Goal: Find specific page/section: Find specific page/section

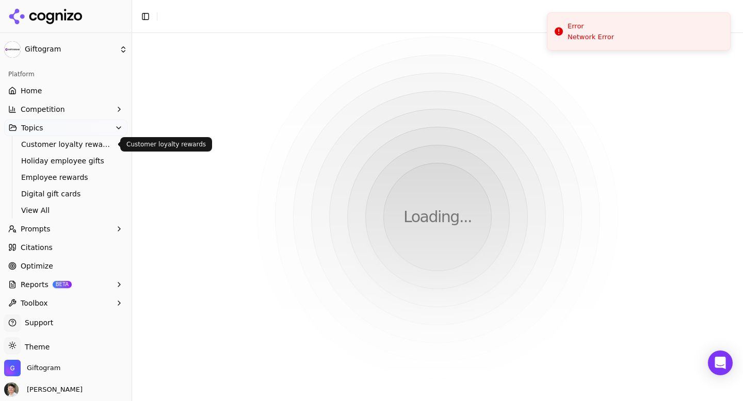
click at [67, 141] on span "Customer loyalty rewards" at bounding box center [66, 144] width 90 height 10
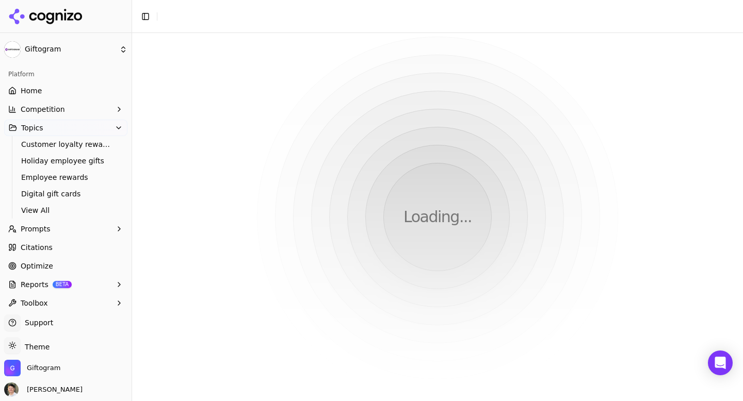
click at [67, 141] on span "Customer loyalty rewards" at bounding box center [66, 144] width 90 height 10
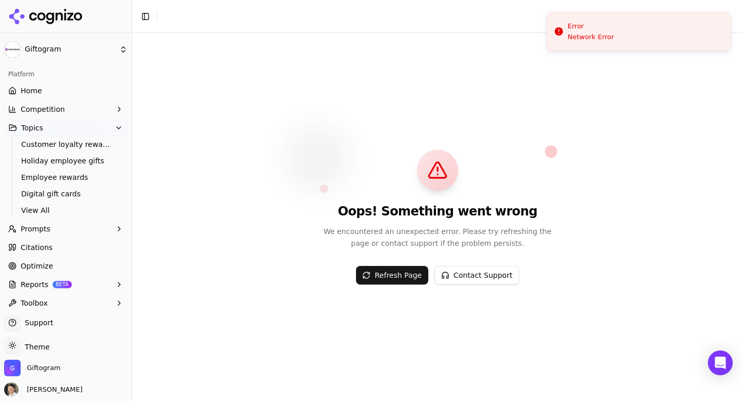
click at [378, 272] on button "Refresh Page" at bounding box center [392, 275] width 72 height 19
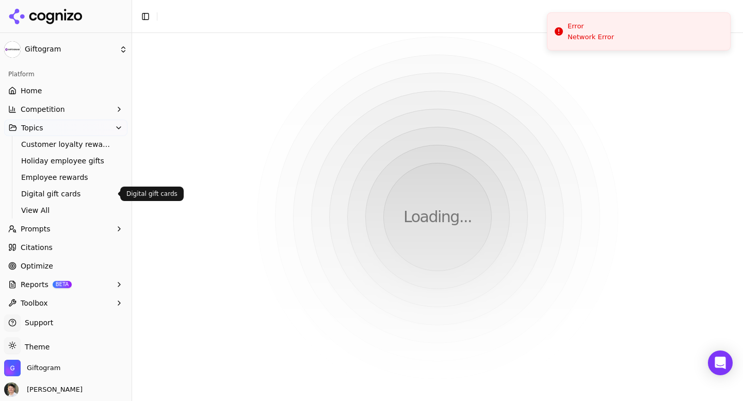
click at [62, 199] on span "Digital gift cards" at bounding box center [66, 194] width 90 height 10
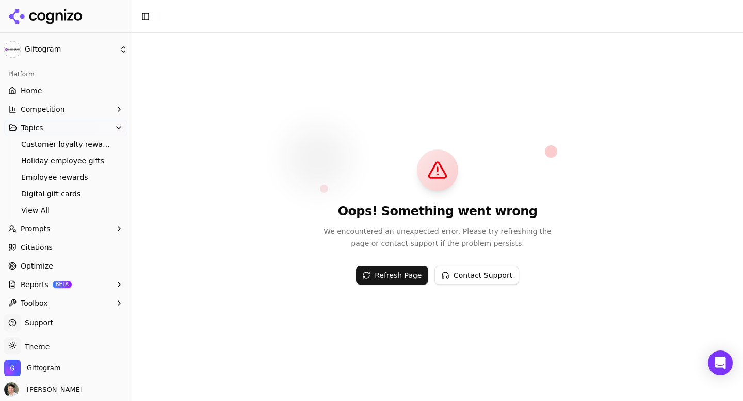
click at [62, 199] on span "Digital gift cards" at bounding box center [66, 194] width 90 height 10
click at [56, 176] on span "Employee rewards" at bounding box center [66, 177] width 90 height 10
click at [34, 266] on span "Optimize" at bounding box center [37, 266] width 33 height 10
click at [45, 233] on span "Prompts" at bounding box center [36, 229] width 30 height 10
